Goal: Information Seeking & Learning: Learn about a topic

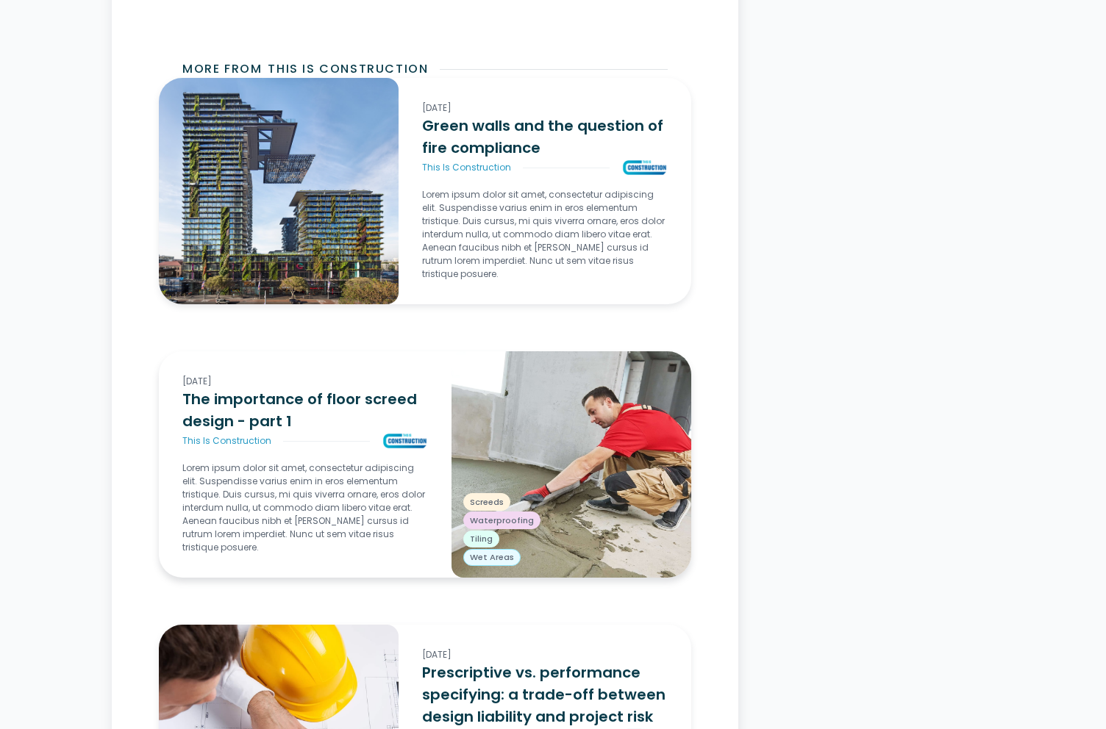
scroll to position [5420, 0]
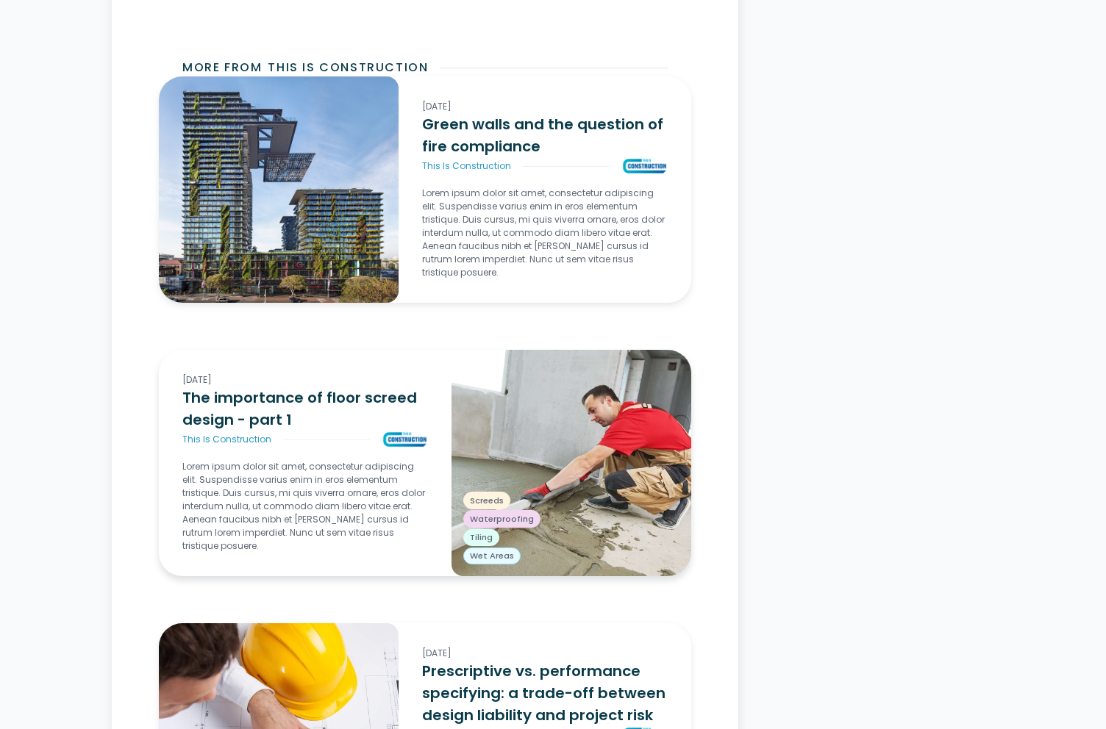
click at [294, 418] on h3 "The importance of floor screed design - part 1" at bounding box center [305, 409] width 246 height 44
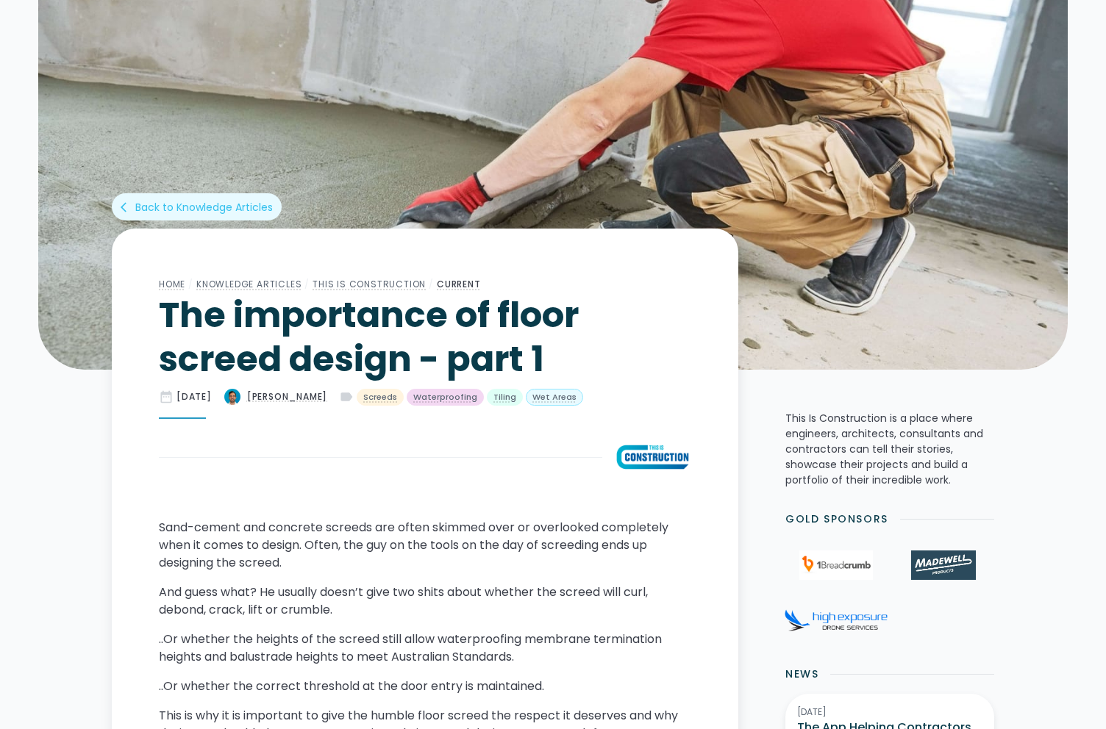
scroll to position [185, 0]
